Goal: Transaction & Acquisition: Purchase product/service

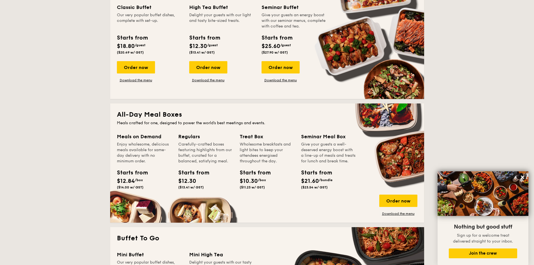
scroll to position [196, 0]
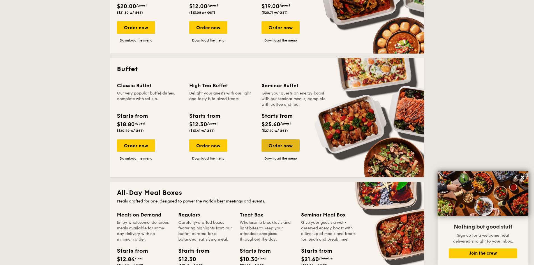
click at [280, 147] on div "Order now" at bounding box center [280, 145] width 38 height 12
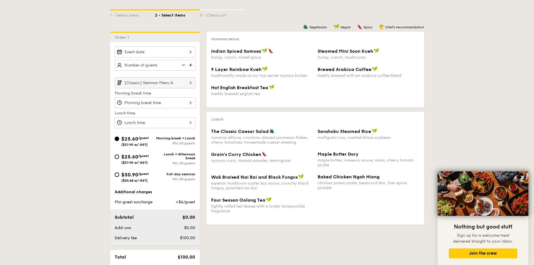
scroll to position [56, 0]
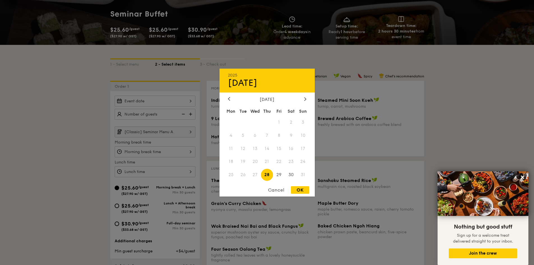
click at [188, 101] on div "2025 Aug [DATE] Tue Wed Thu Fri Sat Sun 1 2 3 4 5 6 7 8 9 10 11 12 13 14 15 16 …" at bounding box center [155, 101] width 81 height 11
click at [303, 100] on div at bounding box center [305, 98] width 5 height 5
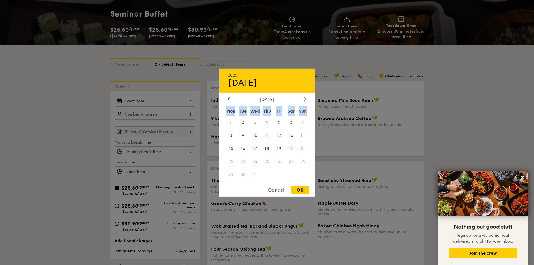
click at [303, 100] on div at bounding box center [305, 98] width 5 height 5
click at [230, 101] on div at bounding box center [228, 98] width 5 height 5
click at [271, 162] on span "22" at bounding box center [267, 161] width 12 height 12
click at [191, 113] on div at bounding box center [267, 132] width 534 height 265
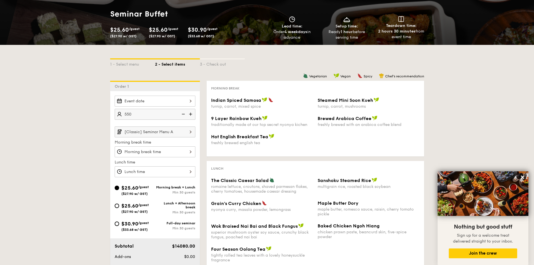
type input "550 guests"
click at [163, 129] on input "[Classic] Seminar Menu A" at bounding box center [155, 131] width 81 height 11
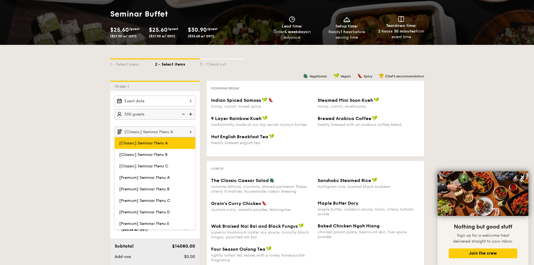
click at [171, 144] on label "[Classic] Seminar Menu A" at bounding box center [155, 142] width 81 height 11
click at [0, 0] on input "[Classic] Seminar Menu A" at bounding box center [0, 0] width 0 height 0
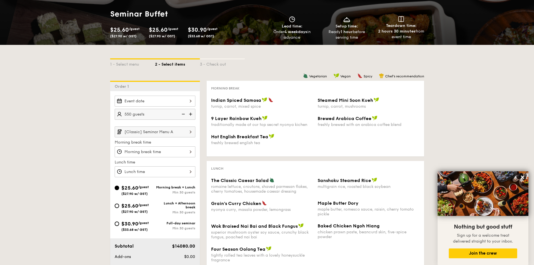
click at [175, 134] on input "[Classic] Seminar Menu A" at bounding box center [155, 131] width 81 height 11
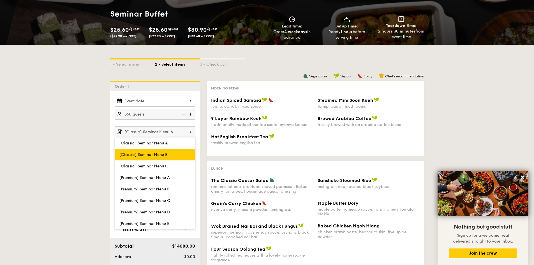
click at [172, 155] on label "[Classic] Seminar Menu B" at bounding box center [155, 154] width 81 height 11
click at [0, 0] on input "[Classic] Seminar Menu B" at bounding box center [0, 0] width 0 height 0
type input "[Classic] Seminar Menu B"
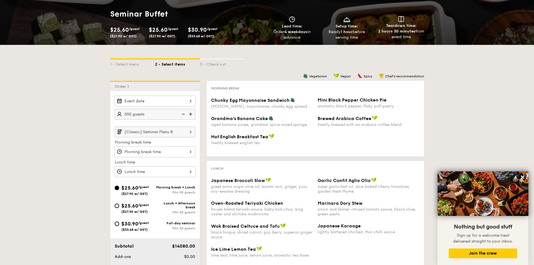
scroll to position [84, 0]
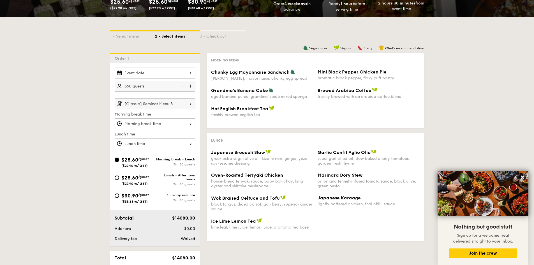
click at [160, 108] on input "[Classic] Seminar Menu B" at bounding box center [155, 103] width 81 height 11
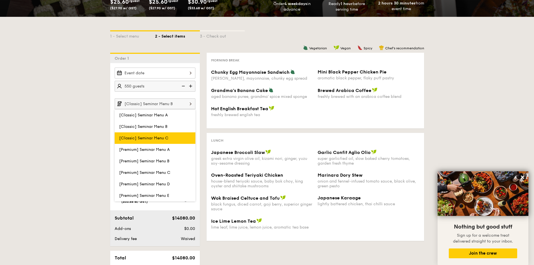
click at [163, 136] on span "[Classic] Seminar Menu C" at bounding box center [143, 138] width 49 height 5
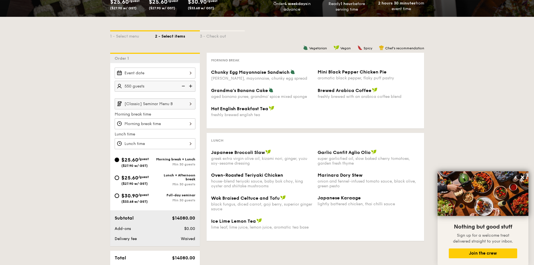
click at [163, 107] on input "[Classic] Seminar Menu B" at bounding box center [155, 103] width 81 height 11
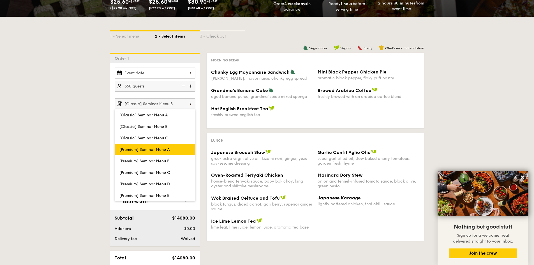
click at [163, 151] on span "[Premium] Seminar Menu A" at bounding box center [144, 149] width 51 height 5
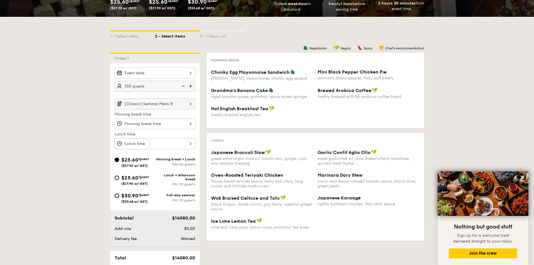
click at [160, 106] on input "[Classic] Seminar Menu B" at bounding box center [155, 103] width 81 height 11
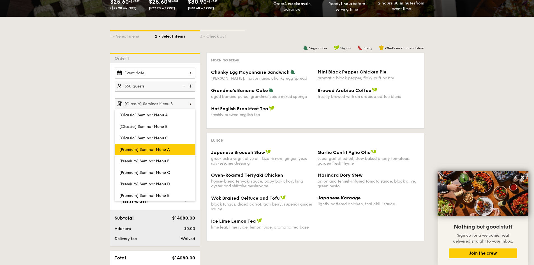
click at [161, 151] on span "[Premium] Seminar Menu A" at bounding box center [144, 149] width 51 height 5
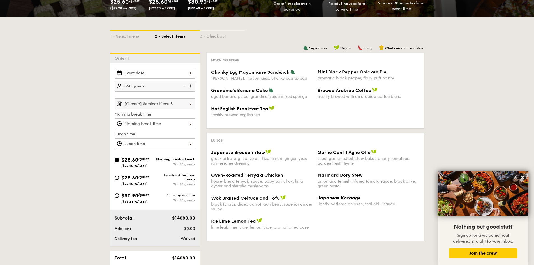
click at [176, 105] on input "[Classic] Seminar Menu B" at bounding box center [155, 103] width 81 height 11
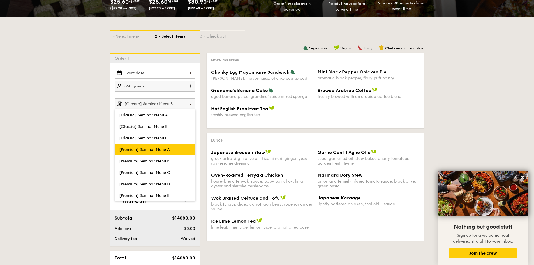
click at [163, 148] on span "[Premium] Seminar Menu A" at bounding box center [144, 149] width 51 height 5
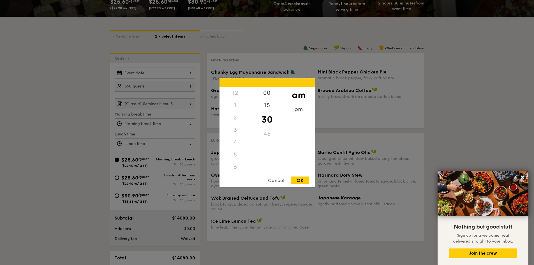
click at [177, 126] on div "12 1 2 3 4 5 6 7 8 9 10 11 00 15 30 45 am pm Cancel OK" at bounding box center [155, 123] width 81 height 11
click at [307, 179] on div "OK" at bounding box center [300, 180] width 18 height 8
type input "10:30AM"
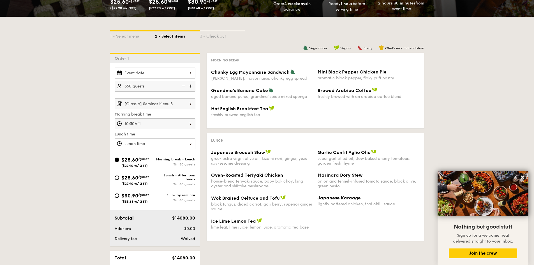
click at [167, 144] on div "12 1 2 3 4 5 6 7 8 9 10 11 00 15 30 45 am pm Cancel OK" at bounding box center [155, 143] width 81 height 11
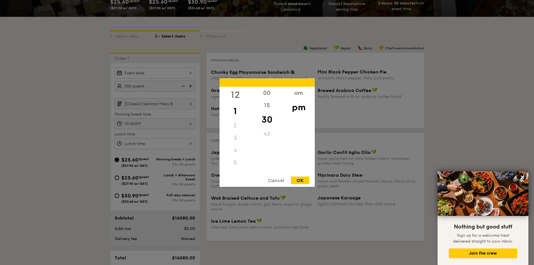
click at [234, 91] on div "12" at bounding box center [235, 95] width 32 height 16
click at [303, 181] on div "OK" at bounding box center [300, 180] width 18 height 8
type input "12:30PM"
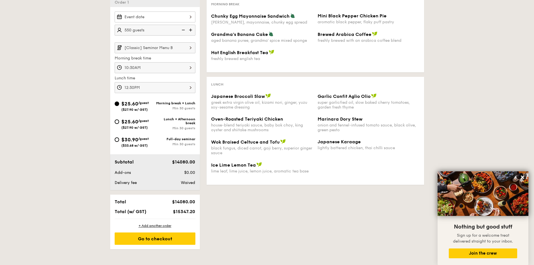
scroll to position [112, 0]
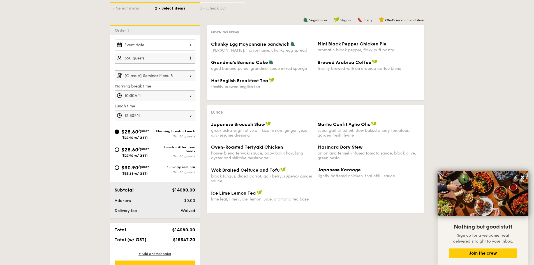
click at [192, 76] on img at bounding box center [191, 75] width 10 height 11
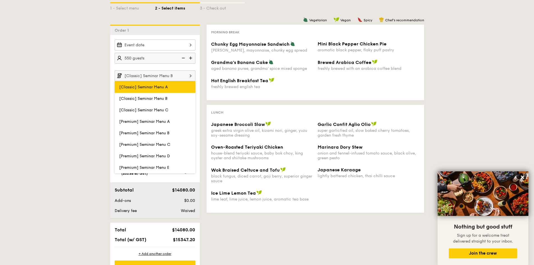
click at [177, 88] on label "[Classic] Seminar Menu A" at bounding box center [155, 86] width 81 height 11
click at [0, 0] on input "[Classic] Seminar Menu A" at bounding box center [0, 0] width 0 height 0
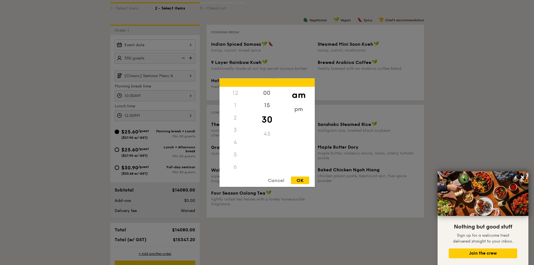
click at [186, 98] on div "10:30AM 12 1 2 3 4 5 6 7 8 9 10 11 00 15 30 45 am pm Cancel OK" at bounding box center [155, 95] width 81 height 11
click at [168, 72] on div at bounding box center [267, 132] width 534 height 265
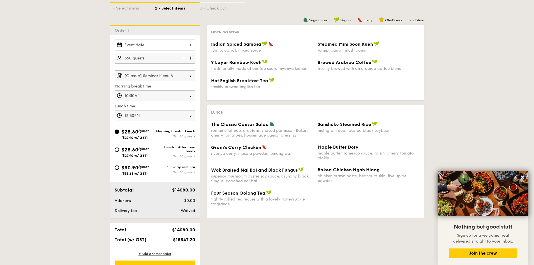
click at [191, 76] on img at bounding box center [191, 75] width 10 height 11
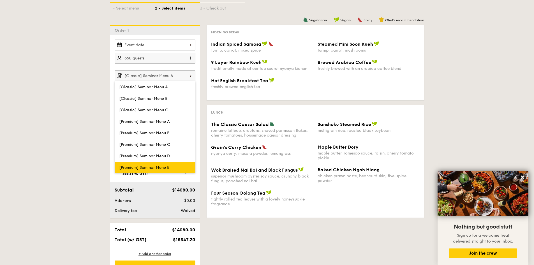
click at [160, 164] on label "[Premium] Seminar Menu E" at bounding box center [155, 167] width 81 height 11
click at [0, 0] on input "[Premium] Seminar Menu E" at bounding box center [0, 0] width 0 height 0
type input "[Premium] Seminar Menu E"
type input "12:30PM"
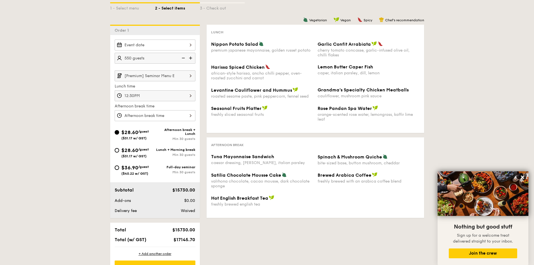
click at [192, 77] on img at bounding box center [191, 75] width 10 height 11
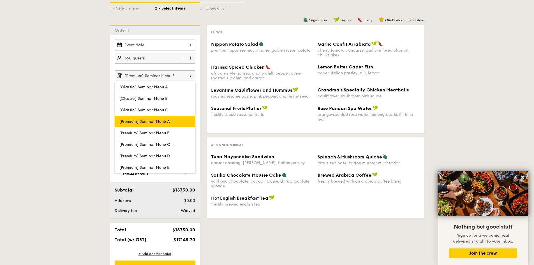
click at [167, 123] on span "[Premium] Seminar Menu A" at bounding box center [144, 121] width 51 height 5
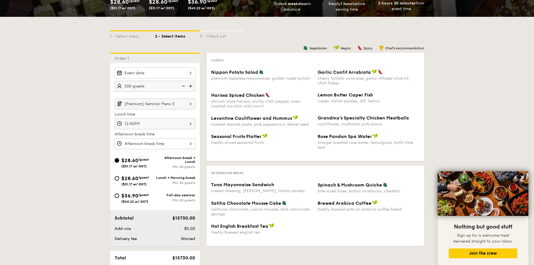
scroll to position [112, 0]
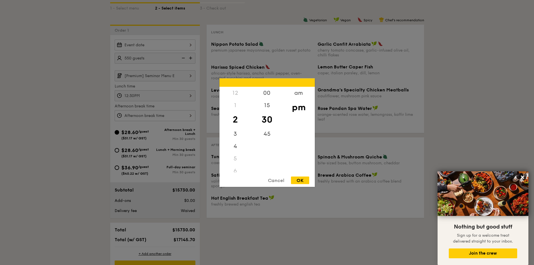
click at [188, 117] on div "12 1 2 3 4 5 6 7 8 9 10 11 00 15 30 45 am pm Cancel OK" at bounding box center [155, 115] width 81 height 11
click at [188, 117] on div at bounding box center [267, 132] width 534 height 265
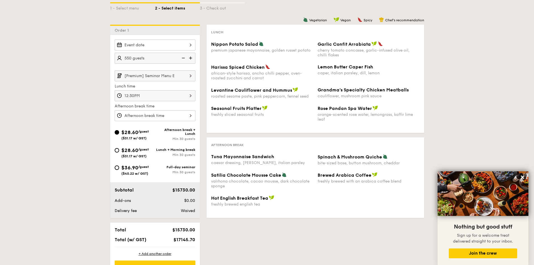
click at [188, 77] on img at bounding box center [191, 75] width 10 height 11
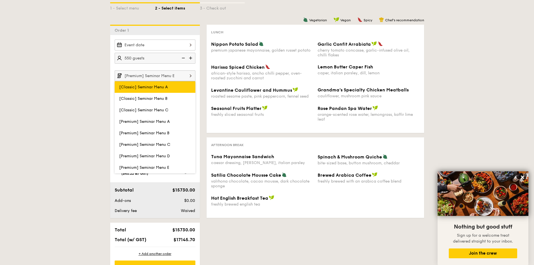
click at [171, 88] on label "[Classic] Seminar Menu A" at bounding box center [155, 86] width 81 height 11
click at [0, 0] on input "[Classic] Seminar Menu A" at bounding box center [0, 0] width 0 height 0
type input "[Classic] Seminar Menu A"
type input "10:30AM"
type input "12:30PM"
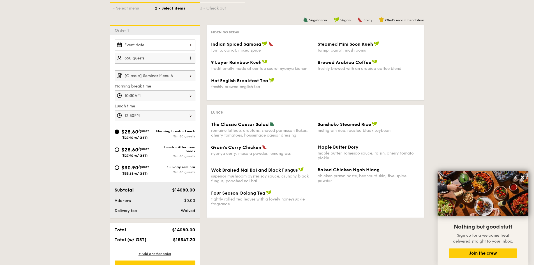
click at [178, 79] on input "[Classic] Seminar Menu A" at bounding box center [155, 75] width 81 height 11
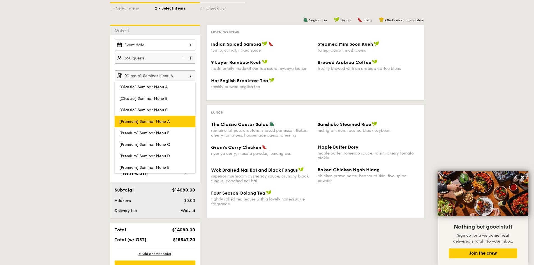
click at [173, 118] on label "[Premium] Seminar Menu A" at bounding box center [155, 121] width 81 height 11
click at [0, 0] on input "[Premium] Seminar Menu A" at bounding box center [0, 0] width 0 height 0
type input "[Premium] Seminar Menu A"
type input "12:30PM"
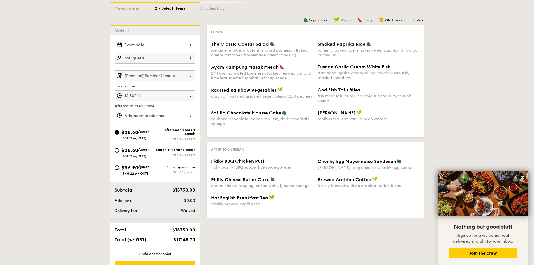
click at [180, 73] on input "[Premium] Seminar Menu A" at bounding box center [155, 75] width 81 height 11
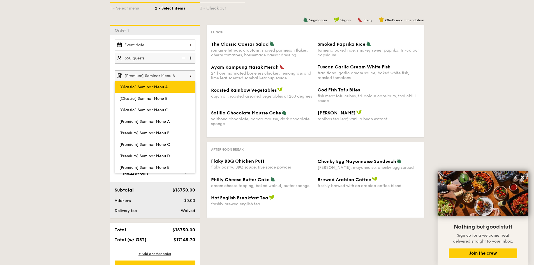
click at [175, 88] on label "[Classic] Seminar Menu A" at bounding box center [155, 86] width 81 height 11
click at [0, 0] on input "[Classic] Seminar Menu A" at bounding box center [0, 0] width 0 height 0
type input "[Classic] Seminar Menu A"
type input "10:30AM"
type input "12:30PM"
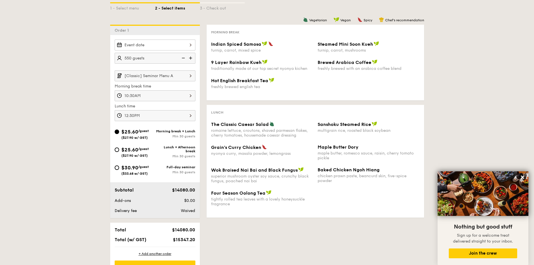
click at [177, 78] on input "[Classic] Seminar Menu A" at bounding box center [155, 75] width 81 height 11
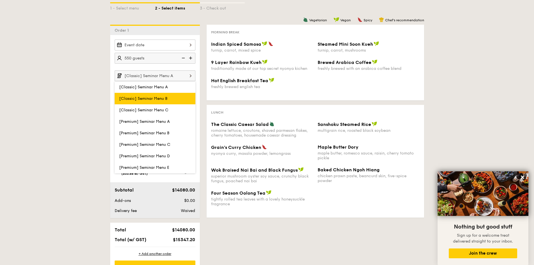
click at [177, 98] on label "[Classic] Seminar Menu B" at bounding box center [155, 98] width 81 height 11
click at [0, 0] on input "[Classic] Seminar Menu B" at bounding box center [0, 0] width 0 height 0
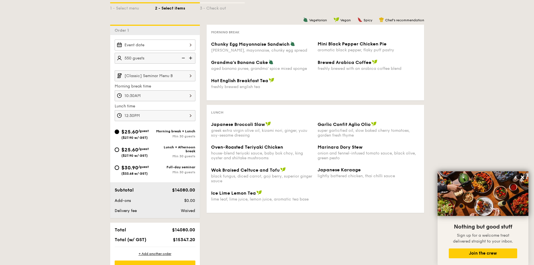
click at [173, 78] on input "[Classic] Seminar Menu B" at bounding box center [155, 75] width 81 height 11
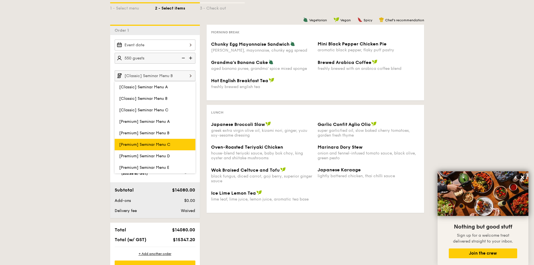
click at [171, 139] on label "[Premium] Seminar Menu C" at bounding box center [155, 144] width 81 height 11
click at [0, 0] on input "[Premium] Seminar Menu C" at bounding box center [0, 0] width 0 height 0
type input "[Premium] Seminar Menu C"
type input "12:30PM"
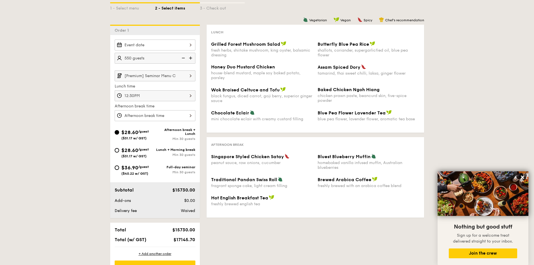
click at [169, 94] on div "12:30PM" at bounding box center [155, 95] width 81 height 11
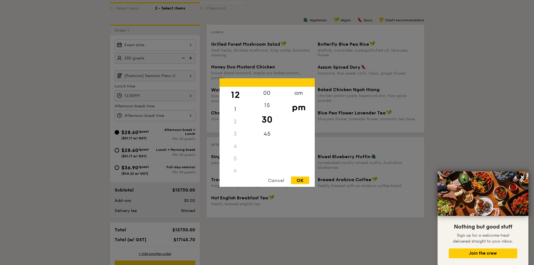
click at [174, 77] on div at bounding box center [267, 132] width 534 height 265
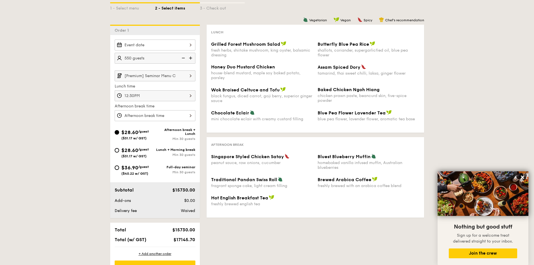
click at [172, 80] on input "[Premium] Seminar Menu C" at bounding box center [155, 75] width 81 height 11
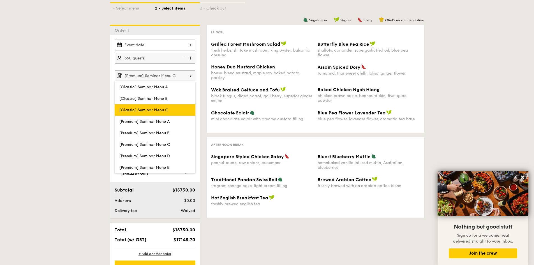
click at [170, 106] on label "[Classic] Seminar Menu C" at bounding box center [155, 109] width 81 height 11
click at [0, 0] on input "[Classic] Seminar Menu C" at bounding box center [0, 0] width 0 height 0
type input "[Classic] Seminar Menu C"
type input "10:30AM"
type input "12:30PM"
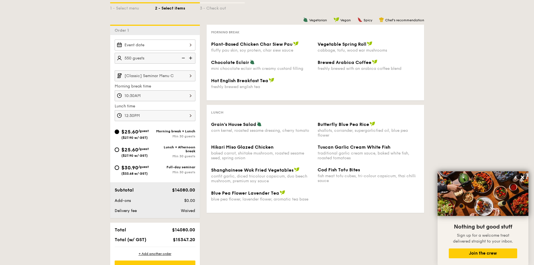
click at [169, 80] on input "[Classic] Seminar Menu C" at bounding box center [155, 75] width 81 height 11
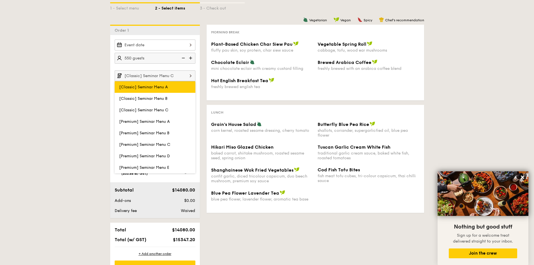
click at [170, 89] on label "[Classic] Seminar Menu A" at bounding box center [155, 86] width 81 height 11
click at [0, 0] on input "[Classic] Seminar Menu A" at bounding box center [0, 0] width 0 height 0
type input "[Classic] Seminar Menu A"
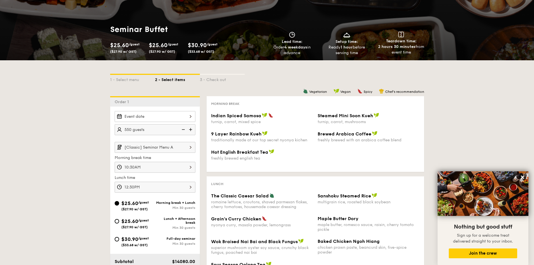
scroll to position [28, 0]
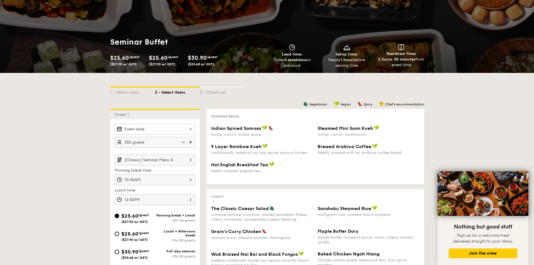
click at [137, 64] on div "$25.60 /guest ($27.90 w/ GST)" at bounding box center [127, 60] width 34 height 12
click at [161, 61] on span "$25.60" at bounding box center [158, 58] width 19 height 7
click at [188, 61] on div "$30.90 /guest ($33.68 w/ GST)" at bounding box center [205, 60] width 34 height 12
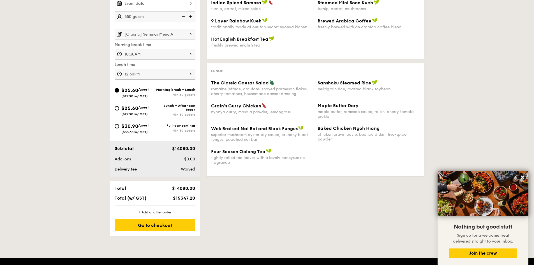
scroll to position [196, 0]
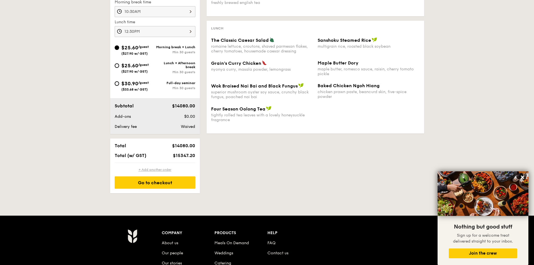
click at [152, 169] on div "+ Add another order" at bounding box center [155, 169] width 81 height 4
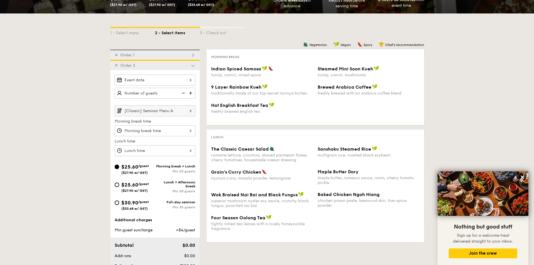
scroll to position [83, 0]
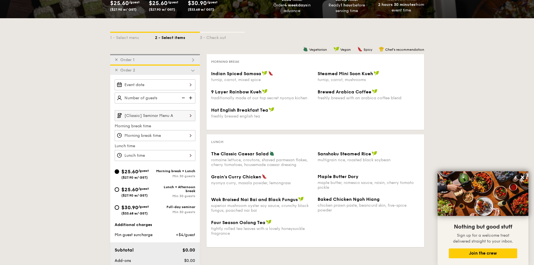
click at [117, 62] on span "✕" at bounding box center [116, 59] width 3 height 5
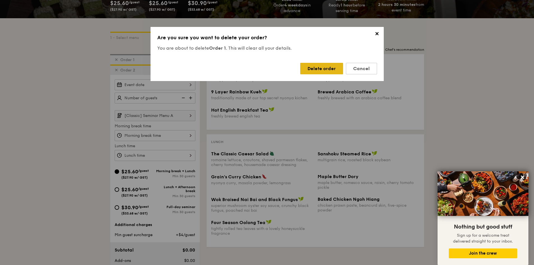
click at [316, 69] on div "Delete order" at bounding box center [321, 68] width 43 height 11
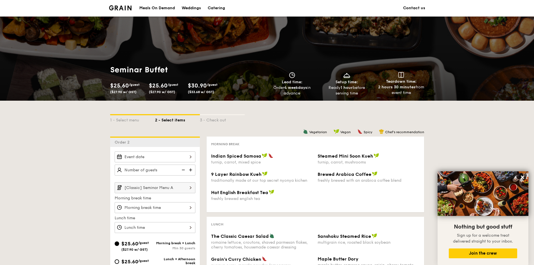
scroll to position [0, 0]
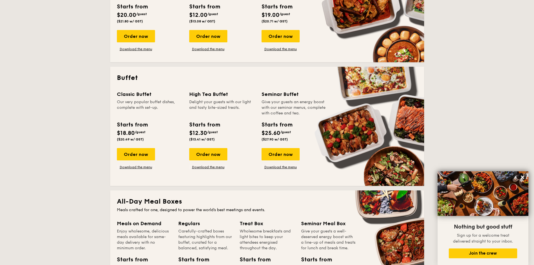
scroll to position [164, 0]
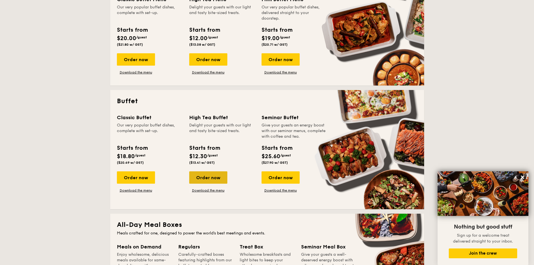
click at [203, 181] on div "Order now" at bounding box center [208, 177] width 38 height 12
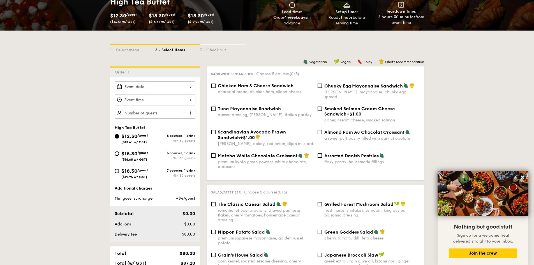
scroll to position [84, 0]
